Goal: Task Accomplishment & Management: Manage account settings

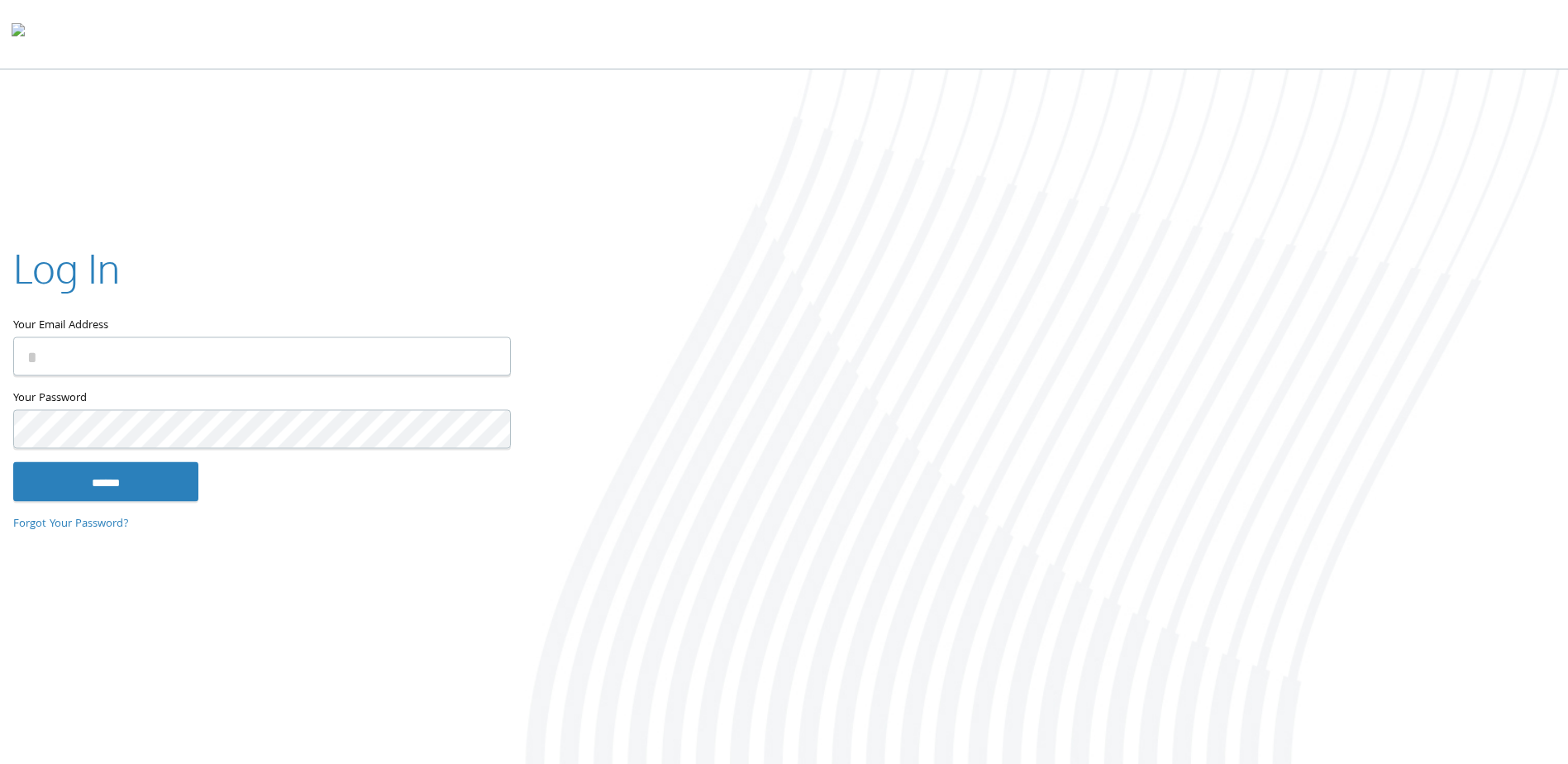
click at [76, 353] on input "Your Email Address" at bounding box center [262, 356] width 498 height 39
click at [0, 763] on com-1password-button at bounding box center [0, 768] width 0 height 0
type input "**********"
